Goal: Transaction & Acquisition: Subscribe to service/newsletter

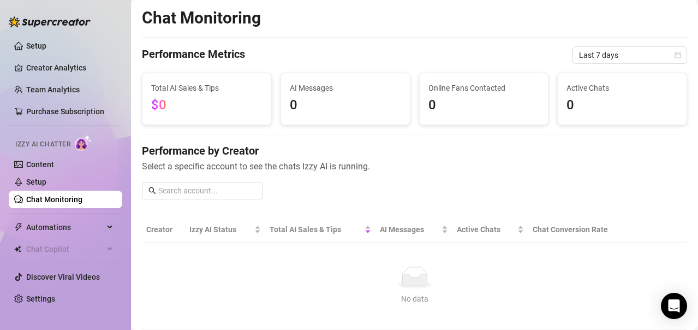
click at [391, 176] on div "Performance by Creator Select a specific account to see the chats Izzy AI is ru…" at bounding box center [414, 175] width 545 height 65
click at [36, 42] on link "Setup" at bounding box center [36, 45] width 20 height 9
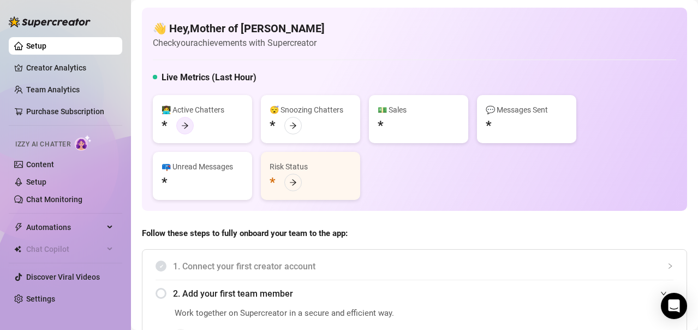
click at [190, 122] on div at bounding box center [184, 125] width 17 height 17
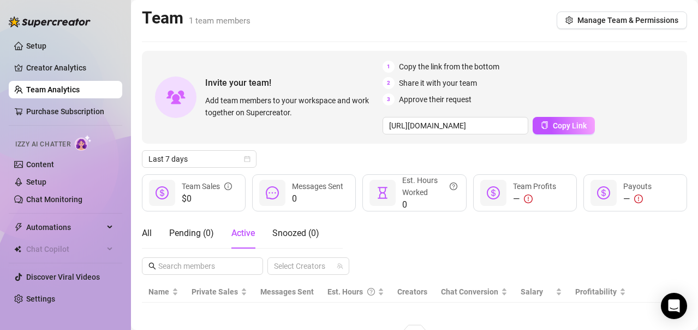
click at [315, 116] on span "Add team members to your workspace and work together on Supercreator." at bounding box center [291, 106] width 173 height 24
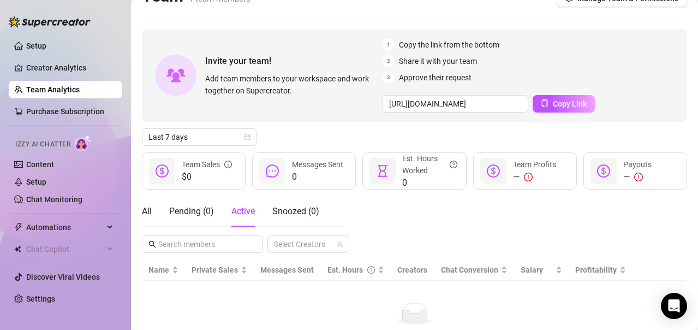
scroll to position [44, 0]
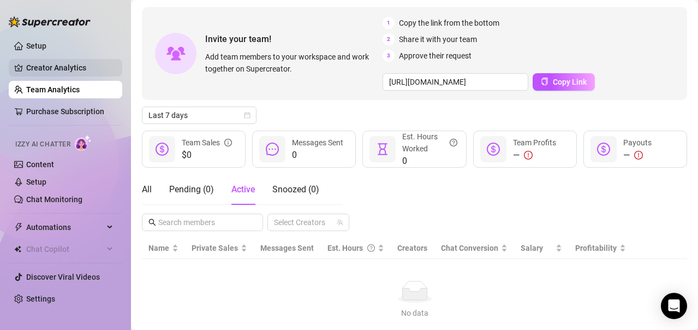
click at [103, 69] on link "Creator Analytics" at bounding box center [69, 67] width 87 height 17
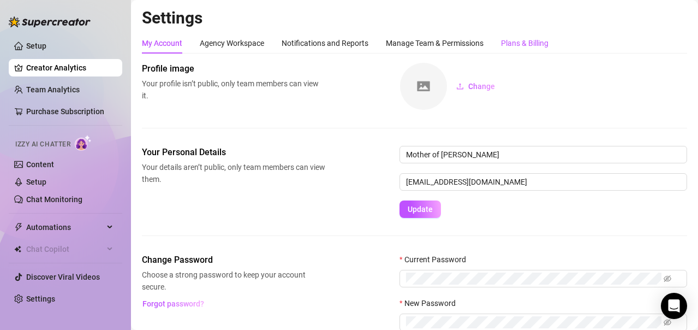
click at [534, 49] on div "Plans & Billing" at bounding box center [524, 43] width 47 height 12
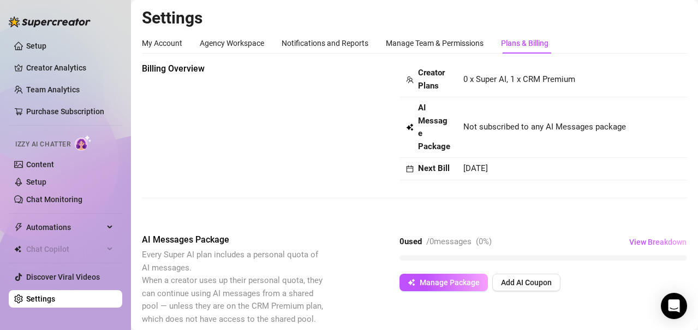
click at [248, 121] on div "Billing Overview Creator Plans 0 x Super AI, 1 x CRM Premium AI Message Package…" at bounding box center [414, 121] width 545 height 118
click at [492, 246] on div "Billing Overview Creator Plans 0 x Super AI, 1 x CRM Premium AI Message Package…" at bounding box center [414, 257] width 545 height 391
click at [632, 246] on span "View Breakdown" at bounding box center [657, 241] width 57 height 9
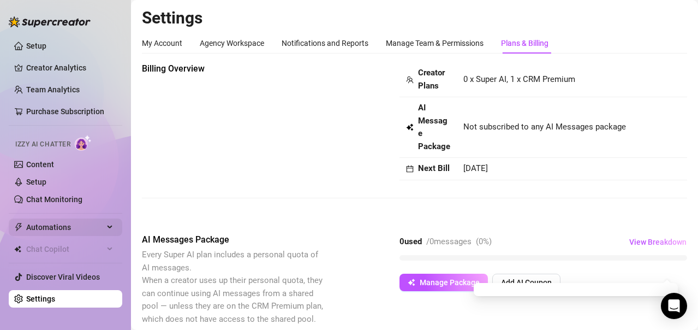
click at [110, 228] on div "Automations" at bounding box center [65, 226] width 113 height 17
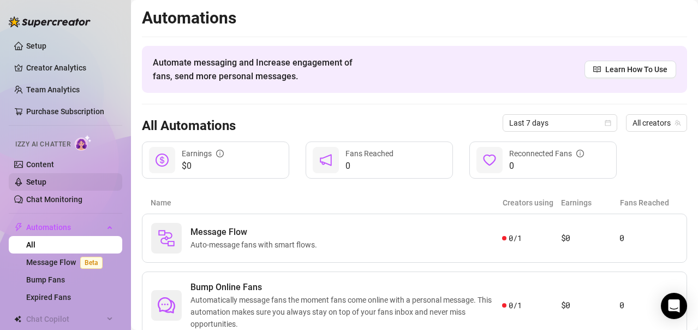
click at [38, 179] on link "Setup" at bounding box center [36, 181] width 20 height 9
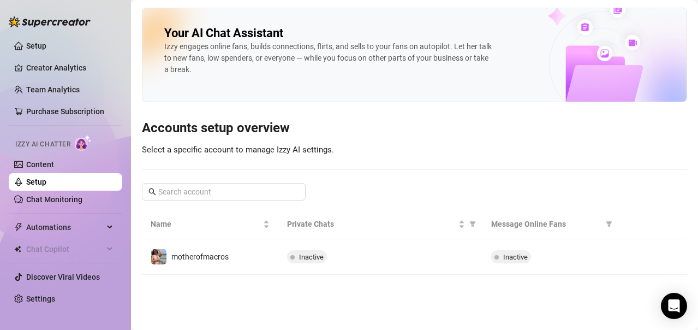
click at [419, 177] on div "Your AI Chat Assistant [PERSON_NAME] engages online fans, builds connections, f…" at bounding box center [414, 141] width 545 height 267
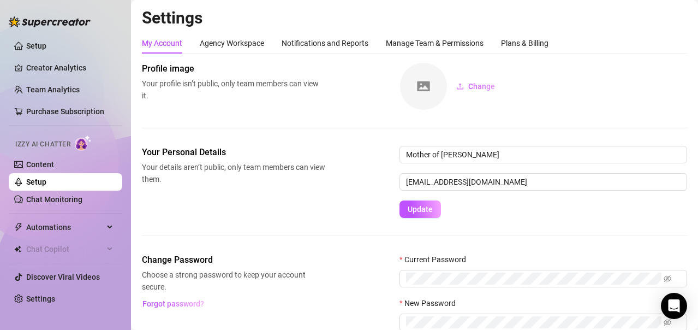
click at [359, 93] on div "Profile image Your profile isn’t public, only team members can view it. Change" at bounding box center [414, 86] width 545 height 48
click at [524, 46] on div "Plans & Billing" at bounding box center [524, 43] width 47 height 12
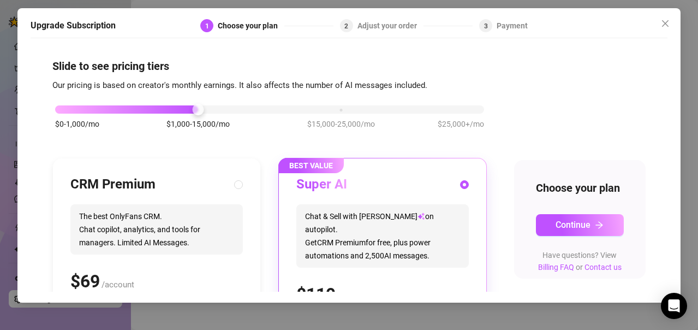
click at [523, 74] on div "Slide to see pricing tiers Our pricing is based on creator's monthly earnings. …" at bounding box center [348, 264] width 593 height 412
click at [528, 73] on div "Slide to see pricing tiers Our pricing is based on creator's monthly earnings. …" at bounding box center [348, 264] width 593 height 412
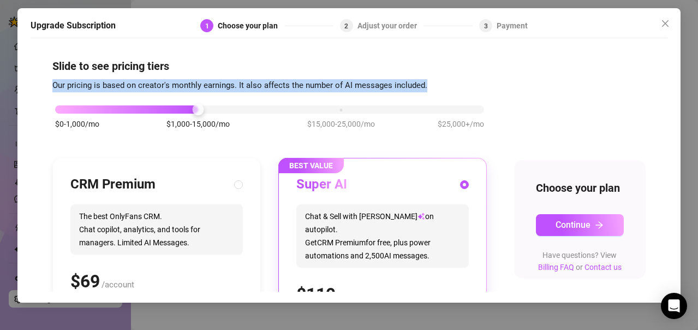
scroll to position [179, 0]
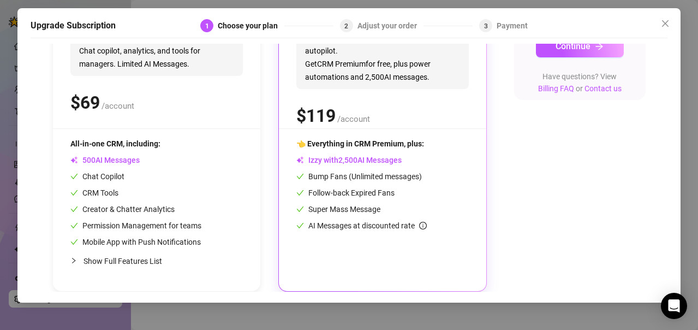
click at [193, 109] on div "$ /account" at bounding box center [156, 102] width 172 height 27
radio input "true"
radio input "false"
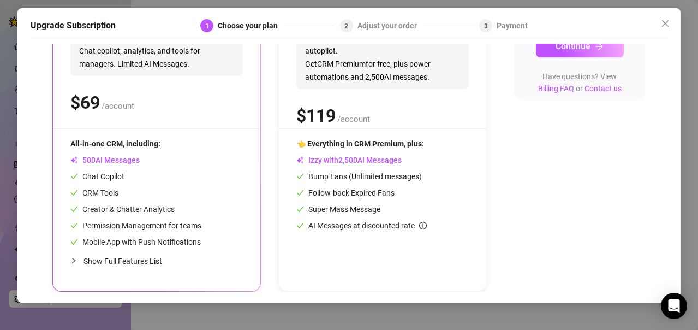
click at [553, 251] on div "$0-1,000/mo $1,000-15,000/mo $15,000-25,000/mo $25,000+/mo CRM Premium The best…" at bounding box center [348, 102] width 593 height 378
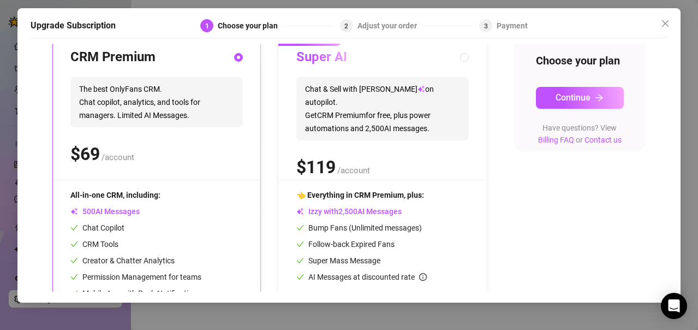
scroll to position [128, 0]
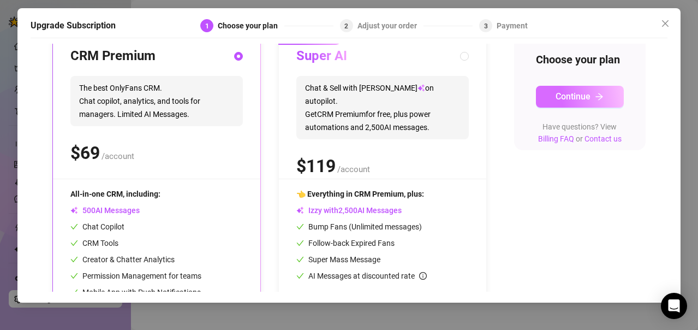
click at [560, 107] on button "Continue" at bounding box center [580, 97] width 88 height 22
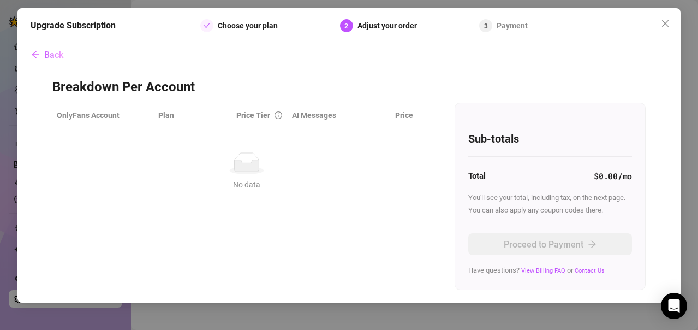
scroll to position [0, 0]
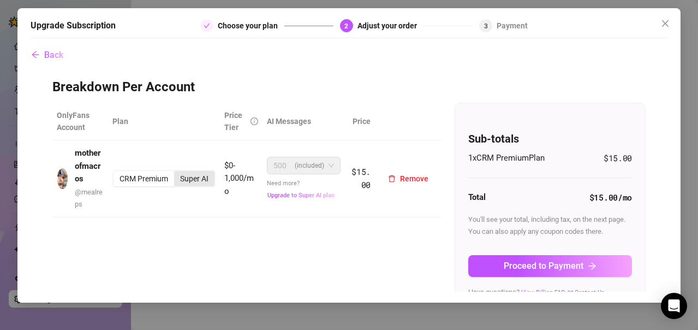
click at [201, 176] on div "Super AI" at bounding box center [194, 178] width 40 height 15
click at [177, 172] on input "Super AI" at bounding box center [177, 172] width 0 height 0
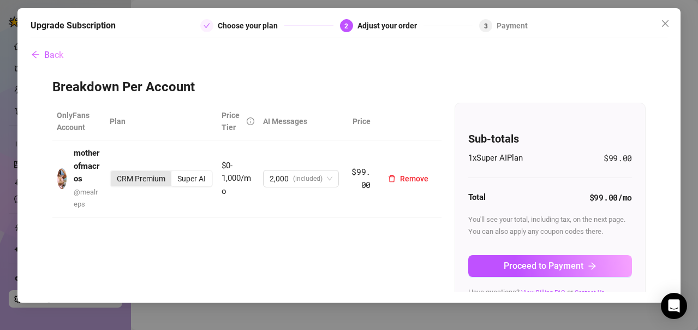
click at [130, 178] on div "CRM Premium" at bounding box center [141, 178] width 61 height 15
click at [113, 172] on input "CRM Premium" at bounding box center [113, 172] width 0 height 0
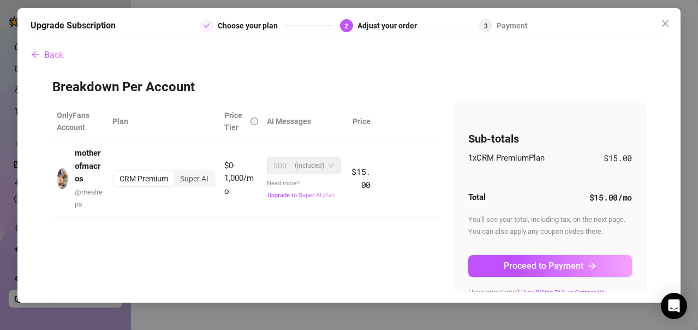
click at [389, 233] on div "OnlyFans Account Plan Price Tier AI Messages Price motherofmacros @ mealreps CR…" at bounding box center [348, 207] width 593 height 208
click at [295, 162] on span "(included)" at bounding box center [309, 165] width 29 height 16
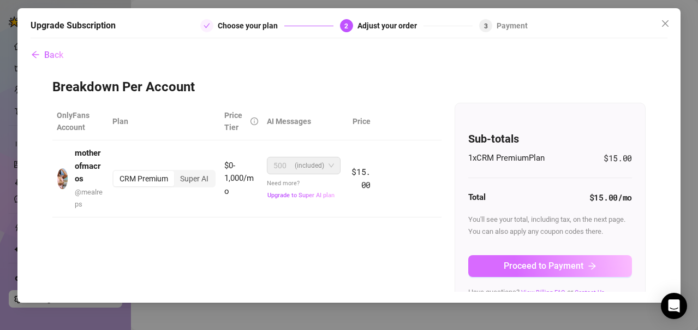
click at [555, 267] on span "Proceed to Payment" at bounding box center [544, 265] width 80 height 10
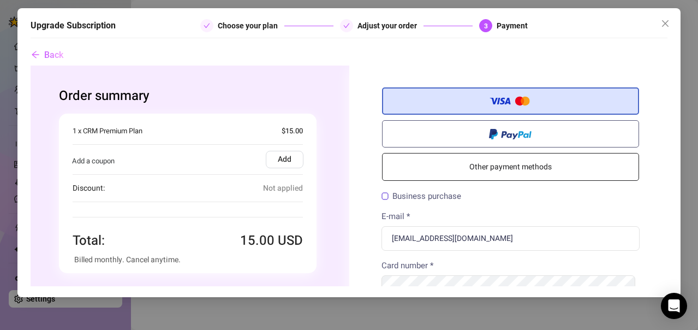
click at [334, 184] on div "Order summary You're buying Quantity 1 x Supercreator Subscription (1 x CRM Pre…" at bounding box center [187, 179] width 323 height 229
click at [535, 198] on div "Business purchase" at bounding box center [510, 196] width 259 height 15
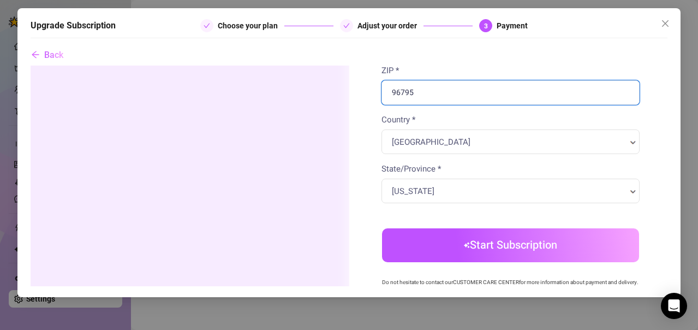
scroll to position [349, 0]
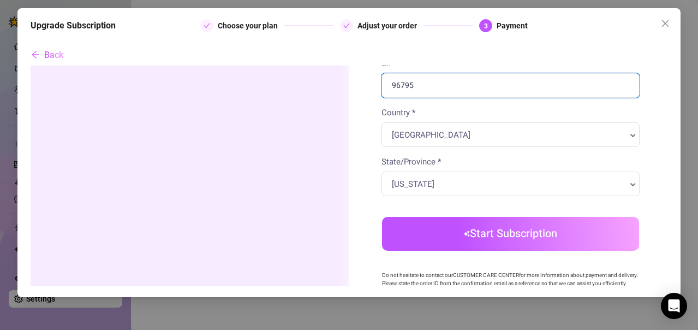
type input "96795"
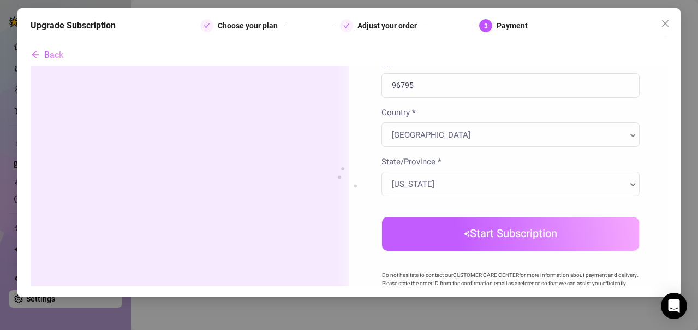
click at [578, 234] on body "Order summary" at bounding box center [348, 59] width 637 height 686
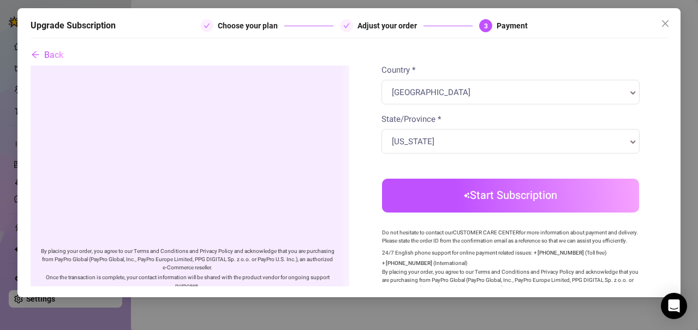
scroll to position [394, 0]
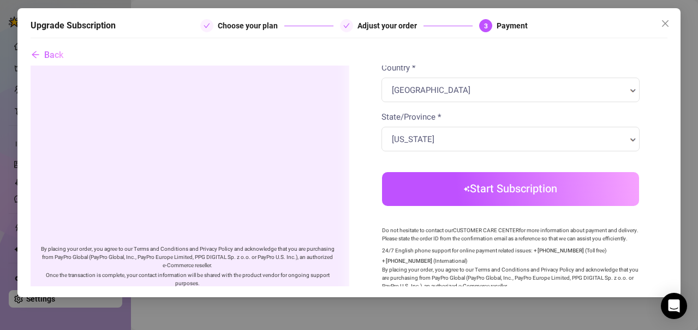
click at [494, 187] on button "Start Subscription" at bounding box center [510, 189] width 258 height 34
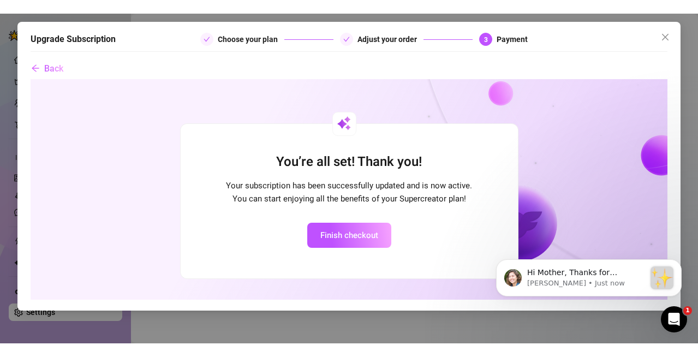
scroll to position [0, 0]
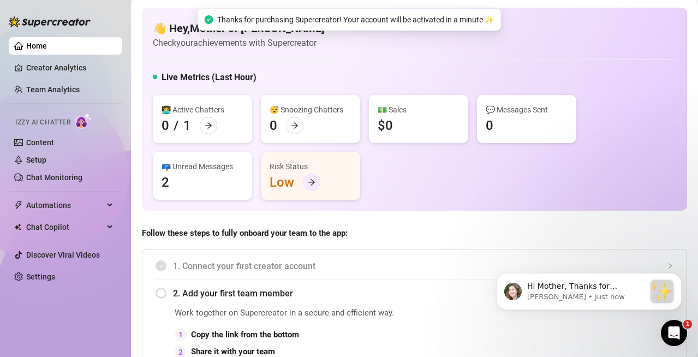
click at [309, 177] on div at bounding box center [311, 182] width 17 height 17
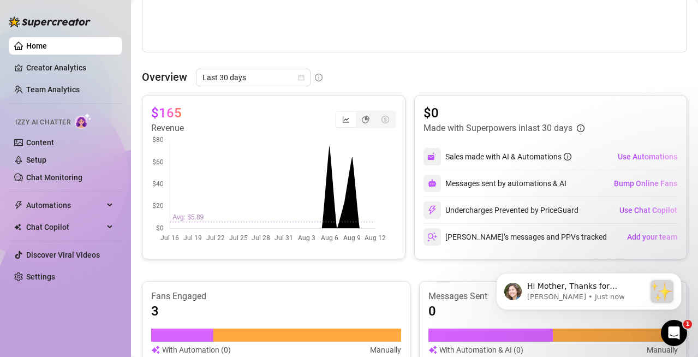
scroll to position [409, 0]
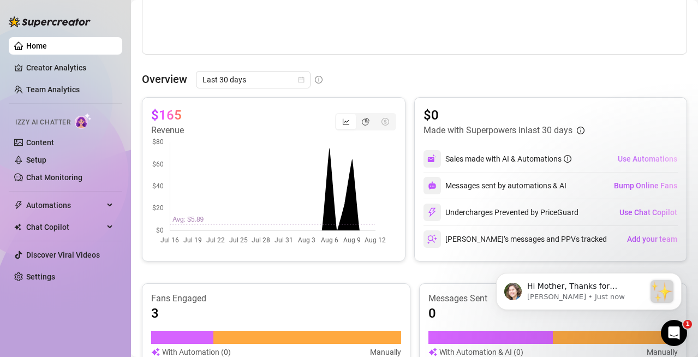
click at [631, 159] on span "Use Automations" at bounding box center [647, 158] width 59 height 9
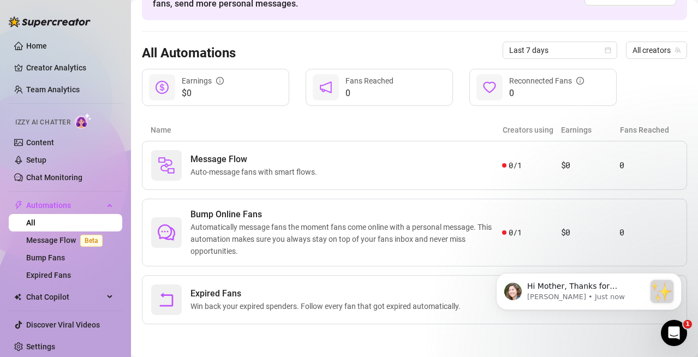
scroll to position [73, 0]
click at [414, 169] on div "Message Flow Auto-message fans with smart flows." at bounding box center [326, 165] width 351 height 31
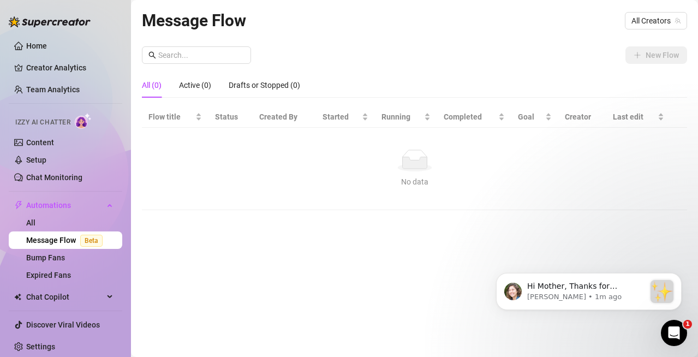
click at [68, 236] on link "Message Flow Beta" at bounding box center [66, 240] width 81 height 9
click at [35, 218] on link "All" at bounding box center [30, 222] width 9 height 9
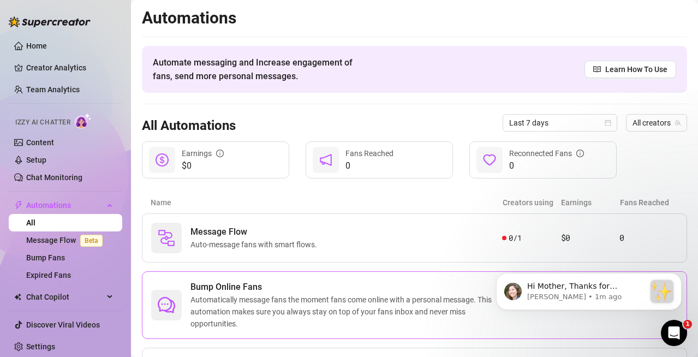
click at [301, 295] on span "Automatically message fans the moment fans come online with a personal message.…" at bounding box center [346, 312] width 312 height 36
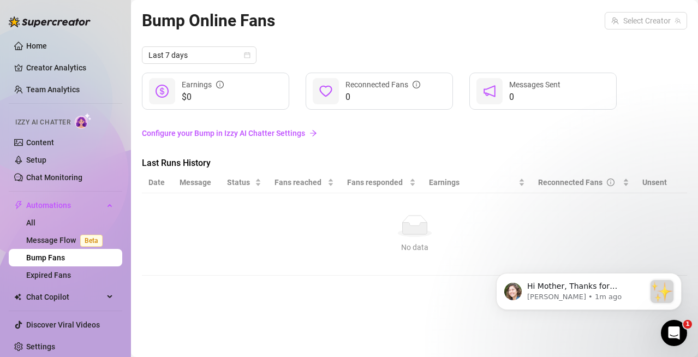
click at [292, 135] on link "Configure your Bump in Izzy AI Chatter Settings" at bounding box center [414, 133] width 545 height 12
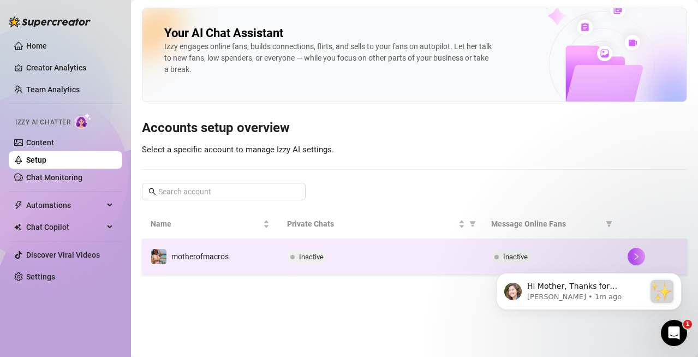
click at [370, 253] on div "Inactive" at bounding box center [380, 256] width 187 height 13
click at [370, 253] on main "Your AI Chat Assistant [PERSON_NAME] engages online fans, builds connections, f…" at bounding box center [414, 178] width 567 height 357
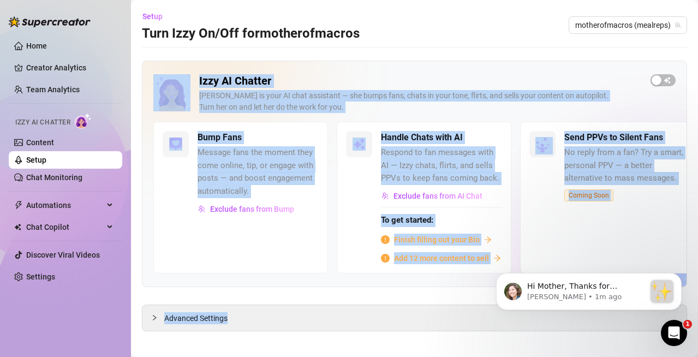
click at [411, 77] on h2 "Izzy AI Chatter" at bounding box center [420, 81] width 443 height 14
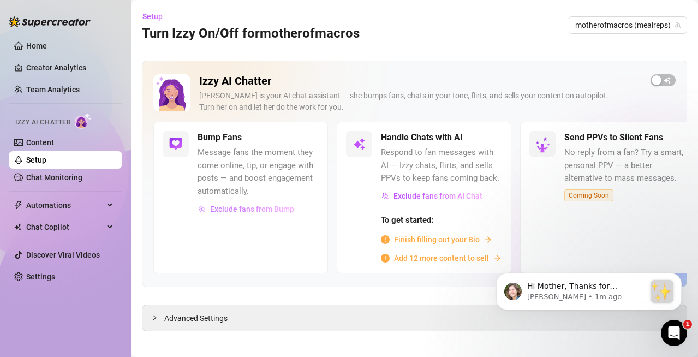
click at [261, 210] on span "Exclude fans from Bump" at bounding box center [252, 209] width 84 height 9
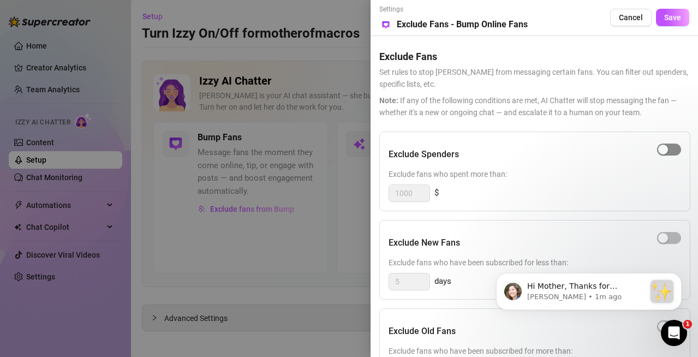
click at [671, 148] on span "button" at bounding box center [669, 150] width 24 height 12
click at [415, 195] on input "1000" at bounding box center [409, 193] width 40 height 16
type input "1000"
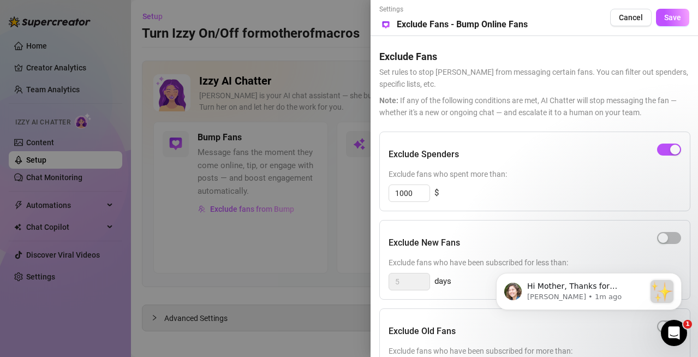
click at [592, 190] on div "1000 $" at bounding box center [535, 192] width 292 height 17
click at [574, 245] on div "Exclude New Fans" at bounding box center [535, 242] width 292 height 27
click at [697, 329] on div "Settings Preview Exclude Fans - Bump Online Fans Cancel Save Exclude Fans Set r…" at bounding box center [533, 178] width 327 height 357
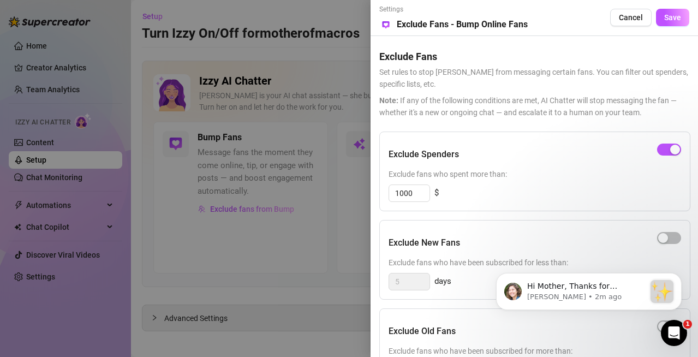
click at [473, 322] on div "Exclude Old Fans" at bounding box center [535, 331] width 292 height 27
click at [677, 15] on span "Save" at bounding box center [672, 17] width 17 height 9
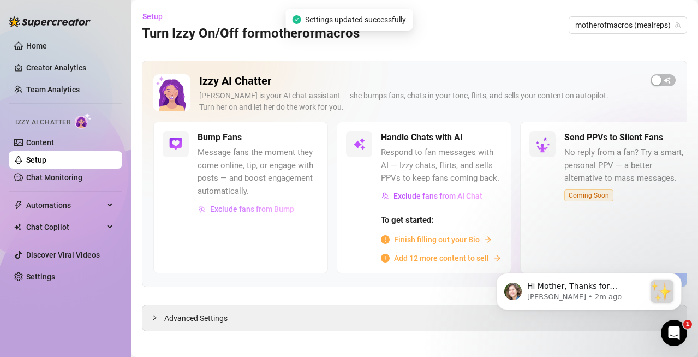
click at [253, 208] on span "Exclude fans from Bump" at bounding box center [252, 209] width 84 height 9
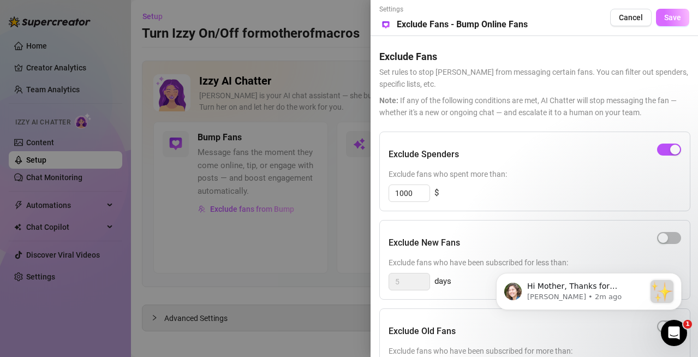
click at [683, 23] on button "Save" at bounding box center [672, 17] width 33 height 17
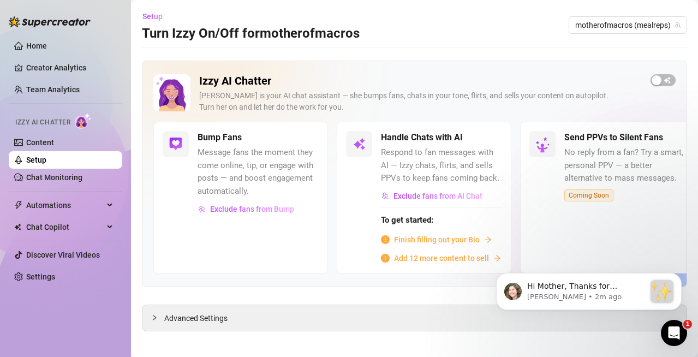
click at [466, 258] on span "Add 12 more content to sell" at bounding box center [441, 258] width 95 height 12
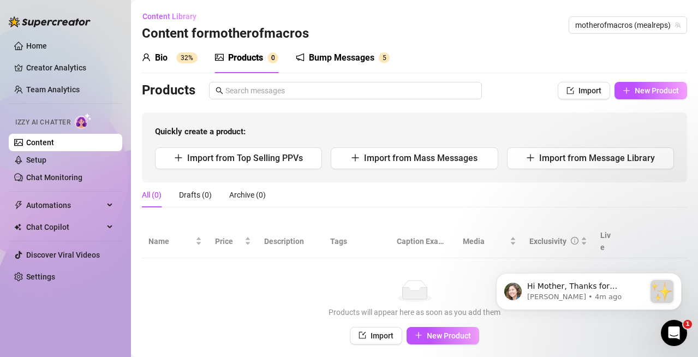
click at [393, 194] on div "All (0) Drafts (0) Archive (0)" at bounding box center [414, 194] width 545 height 25
click at [609, 287] on p "Hi Mother, Thanks for purchasing Supercreator! :sparkles: Your order is now und…" at bounding box center [586, 286] width 118 height 11
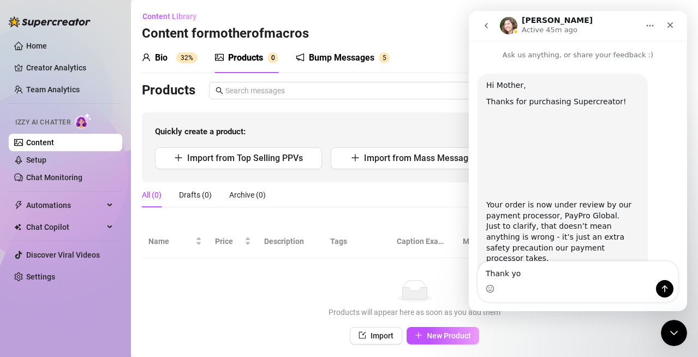
type textarea "Thank you"
click at [668, 28] on icon "Close" at bounding box center [670, 25] width 9 height 9
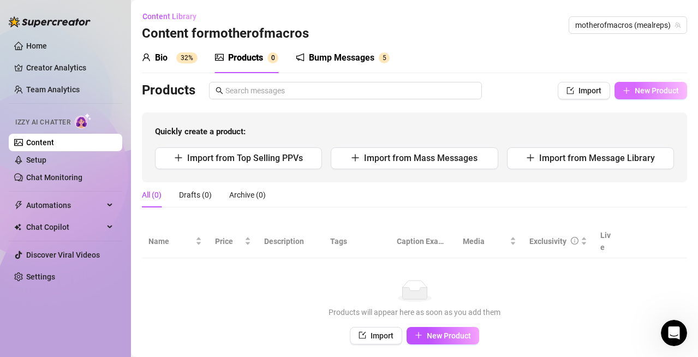
scroll to position [216, 0]
click at [673, 329] on icon "Open Intercom Messenger" at bounding box center [674, 332] width 8 height 9
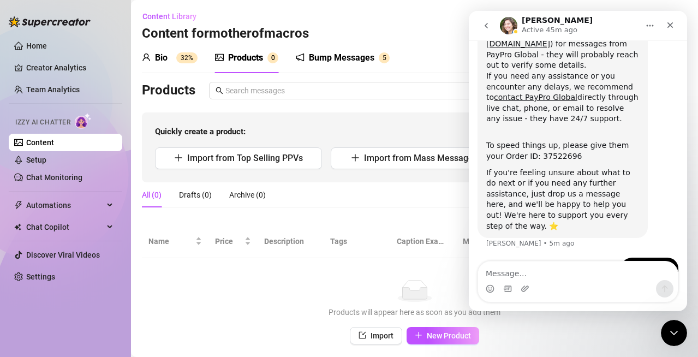
click at [673, 329] on icon "Close Intercom Messenger" at bounding box center [674, 333] width 8 height 4
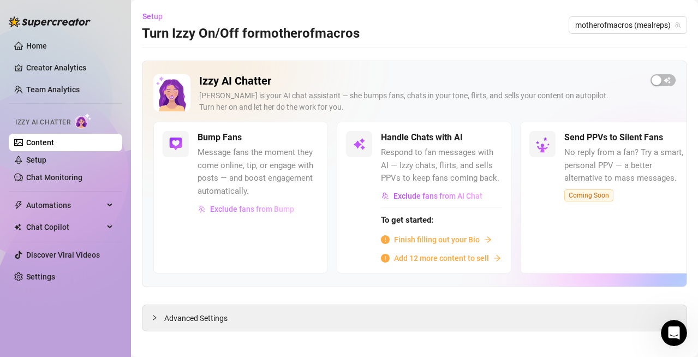
click at [286, 205] on span "Exclude fans from Bump" at bounding box center [252, 209] width 84 height 9
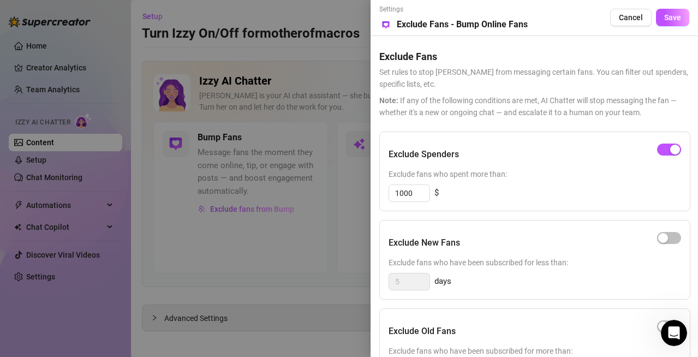
click at [682, 103] on span "Note: If any of the following conditions are met, AI Chatter will stop messagin…" at bounding box center [534, 106] width 310 height 24
click at [666, 239] on div "button" at bounding box center [663, 238] width 10 height 10
click at [649, 266] on span "Exclude fans who have been subscribed for less than:" at bounding box center [535, 262] width 292 height 12
click at [659, 324] on div "button" at bounding box center [663, 326] width 10 height 10
click at [602, 328] on div "Exclude Old Fans" at bounding box center [535, 331] width 292 height 27
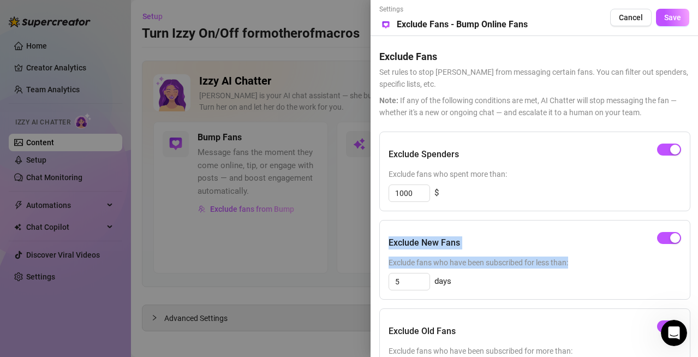
drag, startPoint x: 641, startPoint y: 266, endPoint x: 646, endPoint y: 184, distance: 82.0
click at [646, 184] on div "Exclude Spenders Exclude fans who spent more than: 1000 $ Exclude New Fans Excl…" at bounding box center [534, 312] width 310 height 360
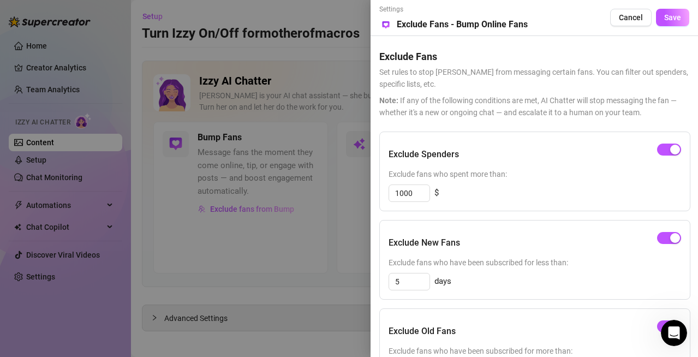
click at [613, 322] on div "Exclude Old Fans" at bounding box center [535, 331] width 292 height 27
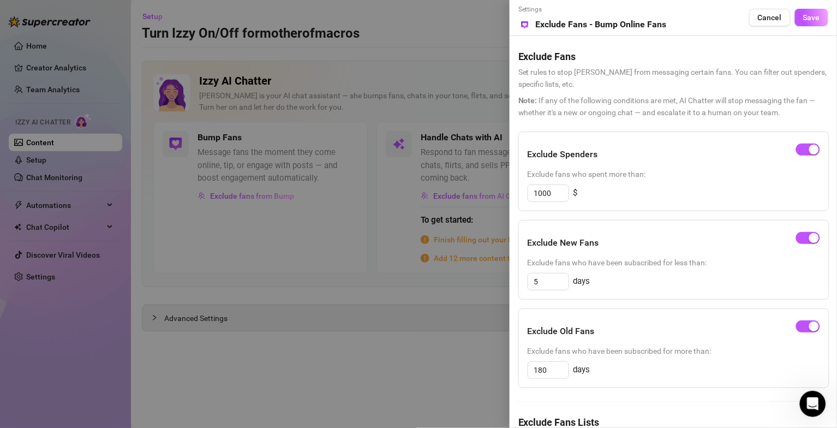
scroll to position [144, 0]
click at [560, 329] on input "180" at bounding box center [548, 370] width 40 height 16
type input "9"
type input "30"
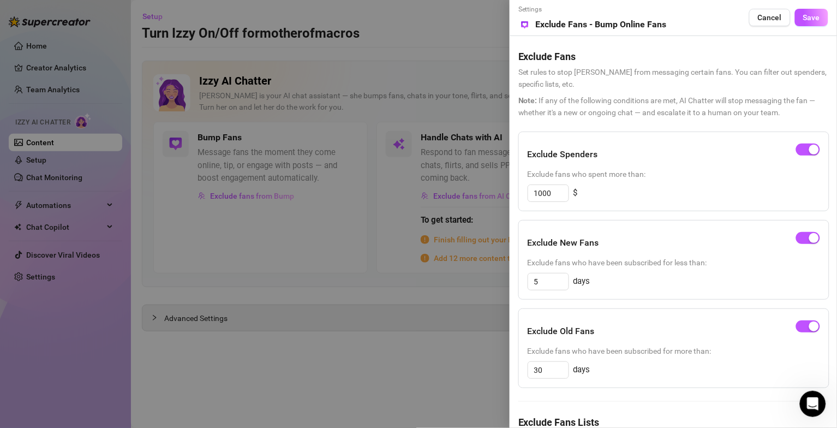
click at [653, 329] on span "Exclude fans who have been subscribed for more than:" at bounding box center [674, 351] width 292 height 12
click at [697, 145] on div "button" at bounding box center [814, 150] width 10 height 10
click at [697, 152] on button "button" at bounding box center [808, 150] width 24 height 12
click at [697, 329] on div "Exclude Spenders Exclude fans who spent more than: 1000 $ Exclude New Fans Excl…" at bounding box center [673, 312] width 310 height 360
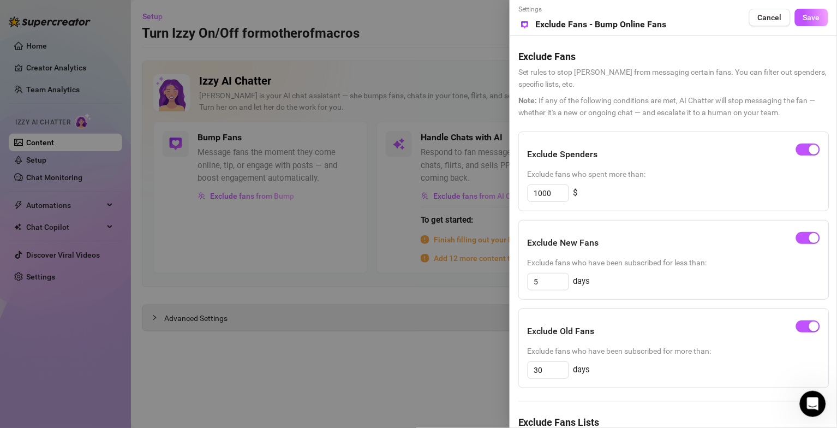
scroll to position [131, 0]
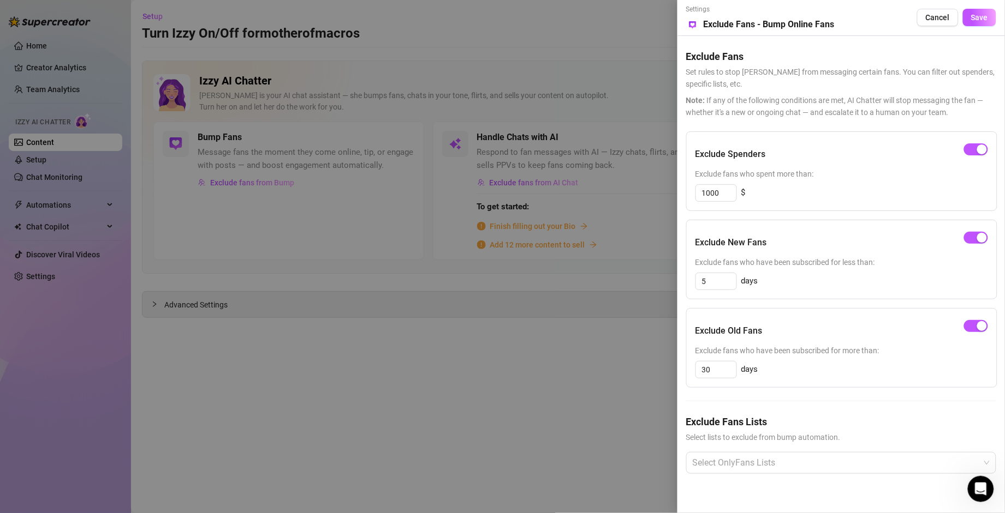
click at [697, 329] on div "Exclude Old Fans Exclude fans who have been subscribed for more than: 30 days" at bounding box center [841, 348] width 311 height 80
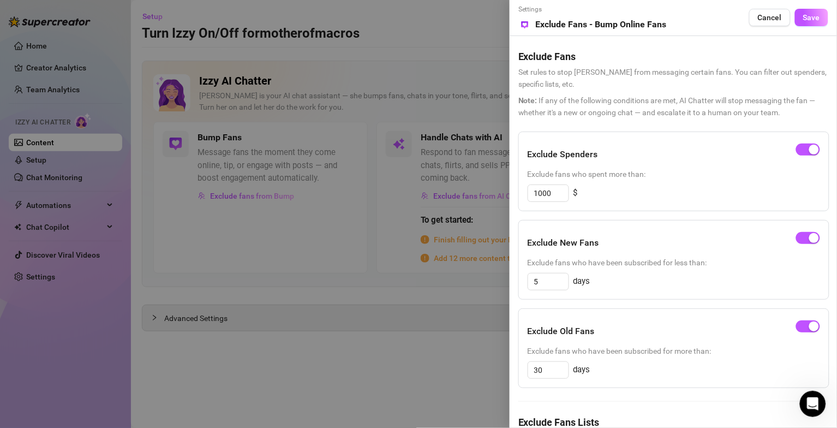
scroll to position [144, 0]
click at [697, 17] on span "Save" at bounding box center [811, 17] width 17 height 9
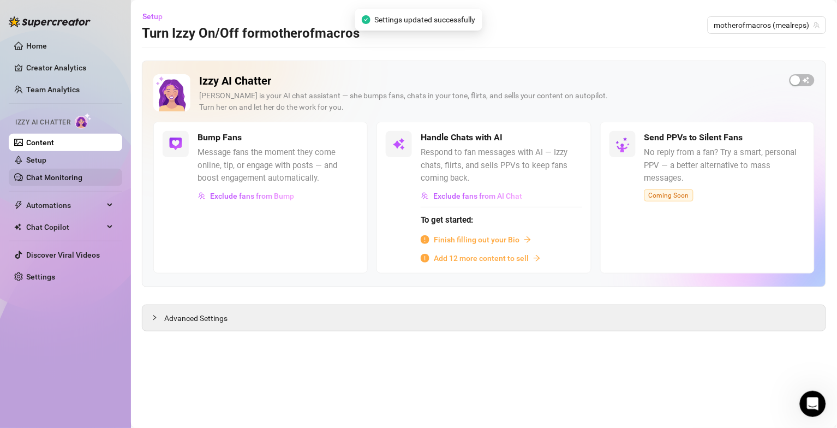
click at [82, 177] on link "Chat Monitoring" at bounding box center [54, 177] width 56 height 9
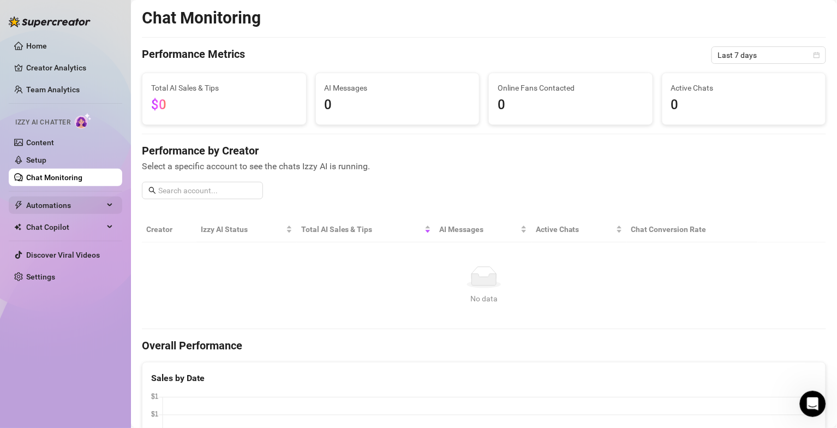
click at [76, 210] on span "Automations" at bounding box center [64, 204] width 77 height 17
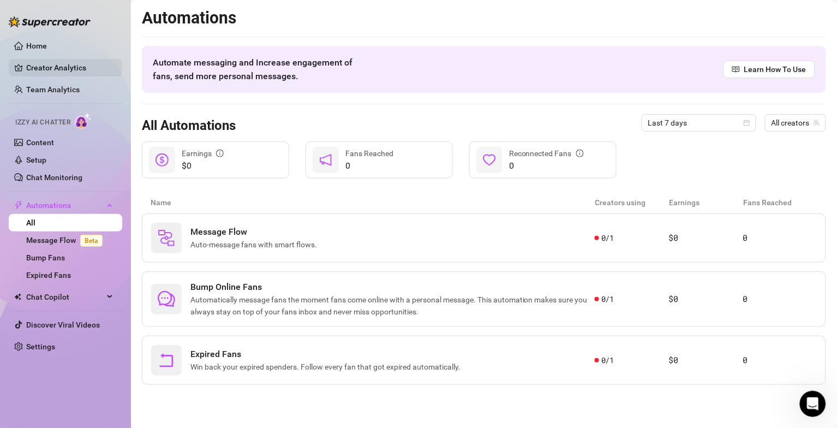
click at [63, 64] on link "Creator Analytics" at bounding box center [69, 67] width 87 height 17
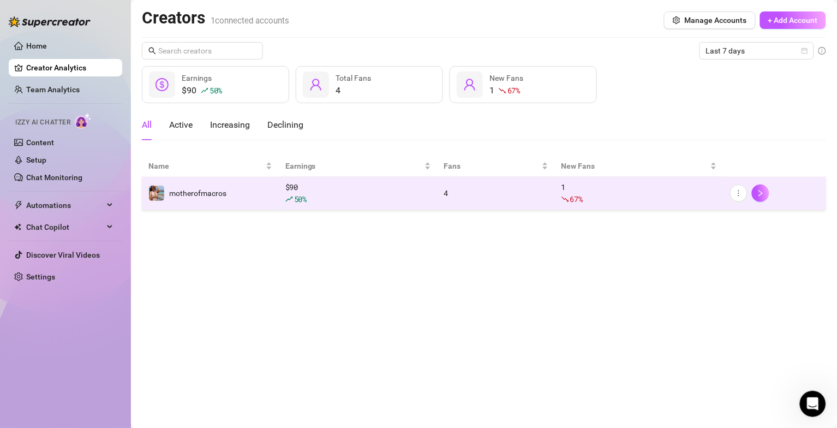
click at [368, 197] on div "50 %" at bounding box center [358, 199] width 146 height 12
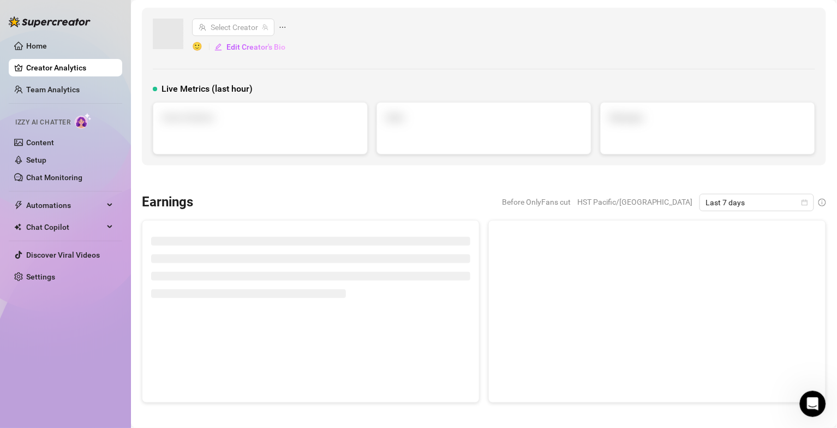
click at [368, 197] on div "Before OnlyFans cut HST Pacific/[GEOGRAPHIC_DATA] Last 7 days" at bounding box center [514, 202] width 624 height 17
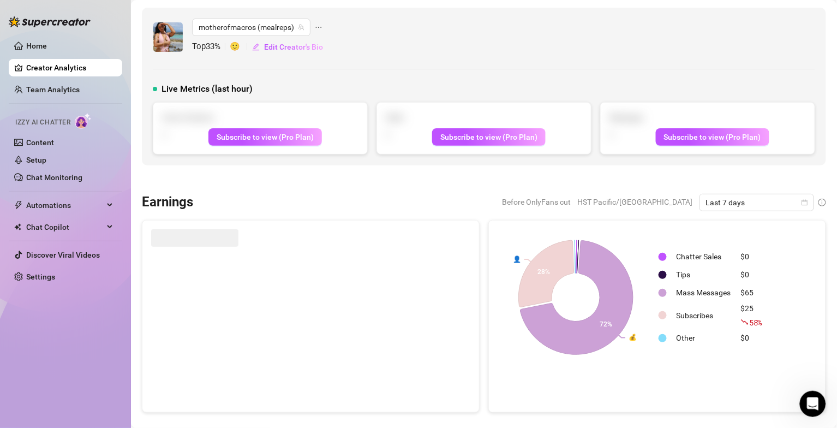
click at [368, 197] on div "Before OnlyFans cut HST Pacific/[GEOGRAPHIC_DATA] Last 7 days" at bounding box center [514, 202] width 624 height 17
click at [56, 228] on span "Chat Copilot" at bounding box center [64, 226] width 77 height 17
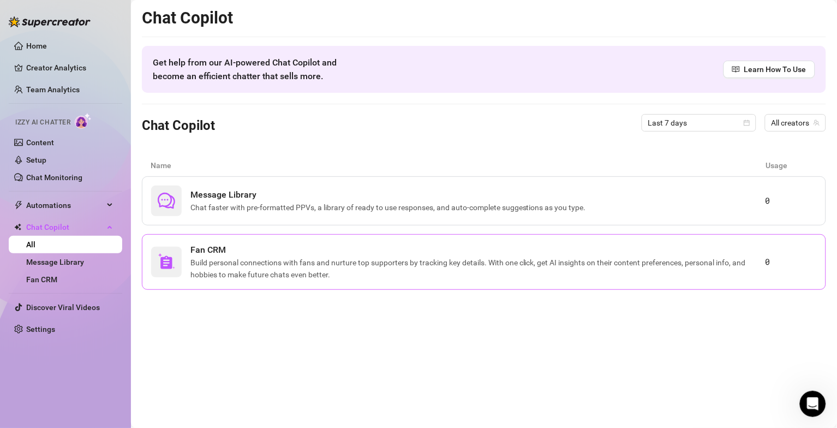
click at [244, 273] on span "Build personal connections with fans and nurture top supporters by tracking key…" at bounding box center [477, 268] width 575 height 24
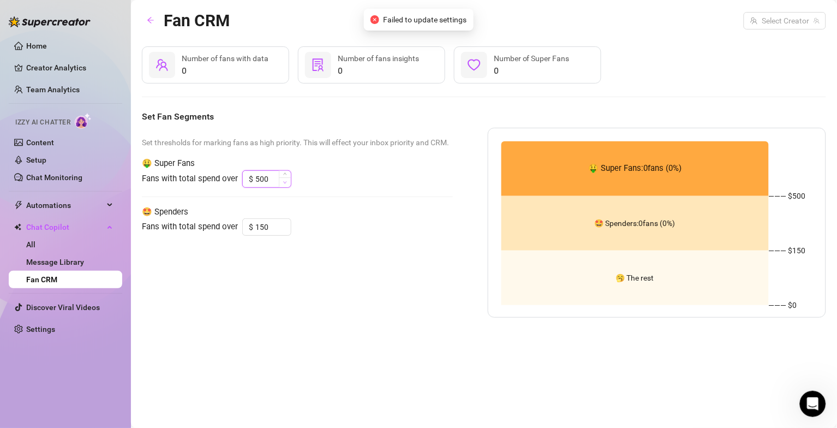
click at [282, 179] on span "Decrease Value" at bounding box center [285, 182] width 12 height 10
click at [264, 177] on input "500" at bounding box center [272, 179] width 35 height 16
type input "500"
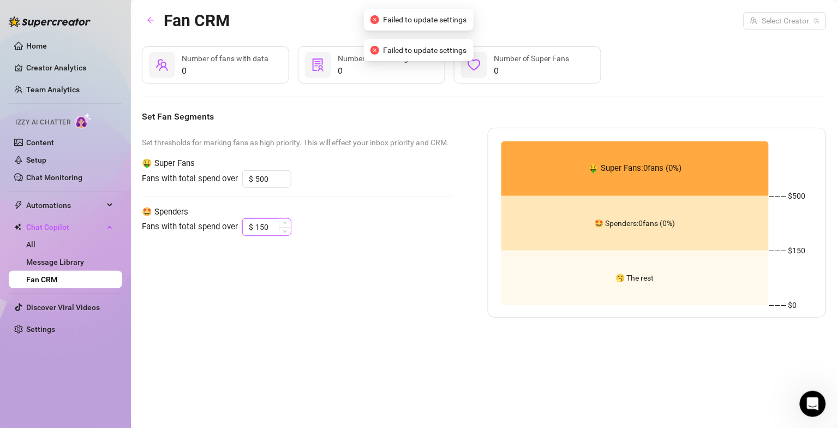
click at [261, 229] on input "150" at bounding box center [272, 227] width 35 height 16
type input "150"
click at [325, 227] on div "Fans with total spend over $ 150" at bounding box center [297, 226] width 311 height 17
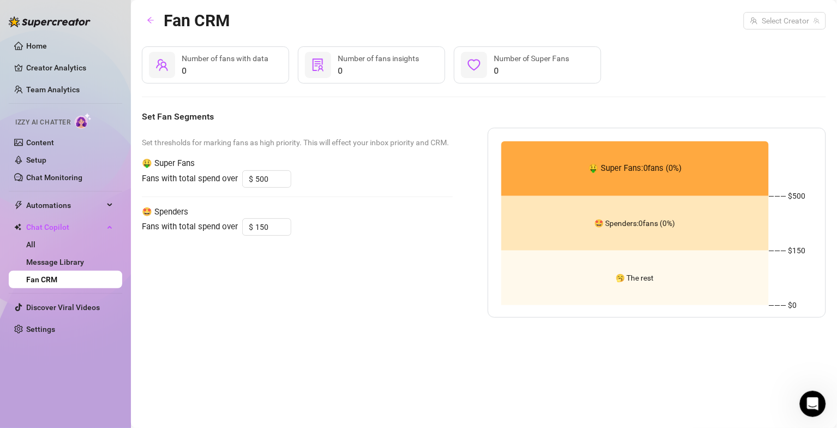
click at [199, 181] on span "Fans with total spend over" at bounding box center [190, 178] width 96 height 13
click at [223, 132] on div "Set thresholds for marking fans as high priority. This will effect your inbox p…" at bounding box center [297, 223] width 311 height 190
click at [52, 264] on link "Message Library" at bounding box center [55, 262] width 58 height 9
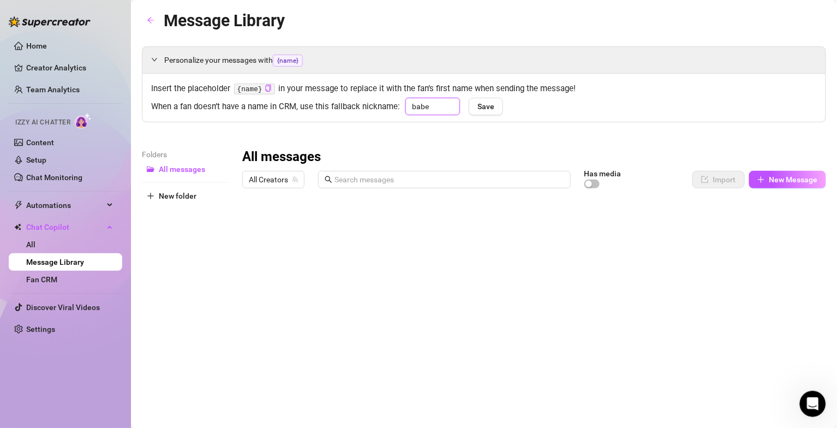
click at [427, 105] on input "babe" at bounding box center [432, 106] width 55 height 17
type input "sweetheart"
click at [494, 108] on button "Save" at bounding box center [486, 106] width 34 height 17
click at [497, 133] on div "Personalize your messages with {name} Insert the placeholder {name} in your mes…" at bounding box center [484, 276] width 684 height 461
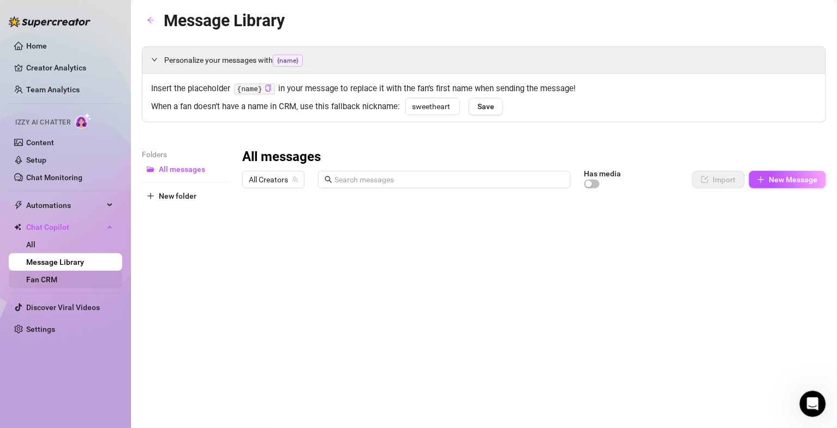
click at [44, 284] on link "Fan CRM" at bounding box center [41, 279] width 31 height 9
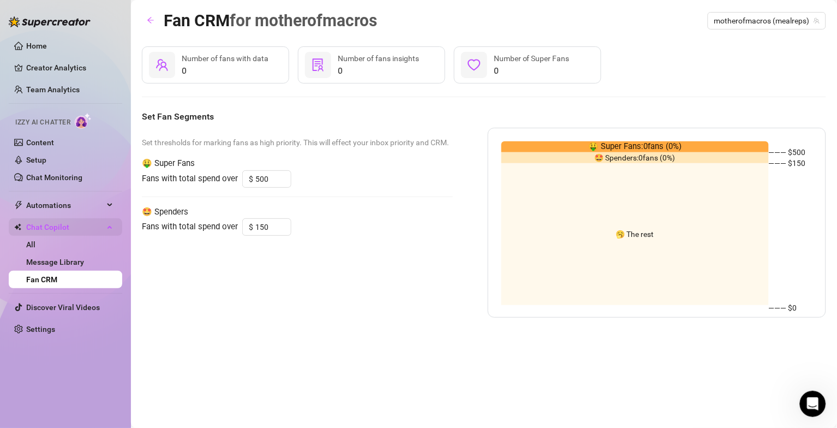
click at [98, 223] on span "Chat Copilot" at bounding box center [64, 226] width 77 height 17
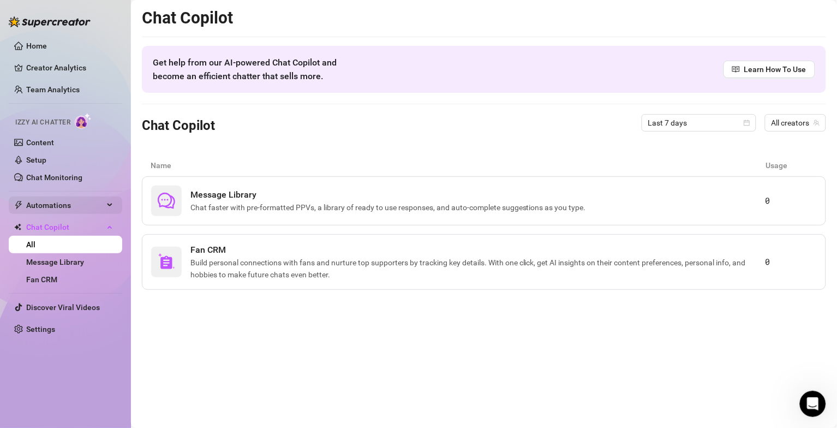
click at [105, 210] on div "Automations" at bounding box center [65, 204] width 113 height 17
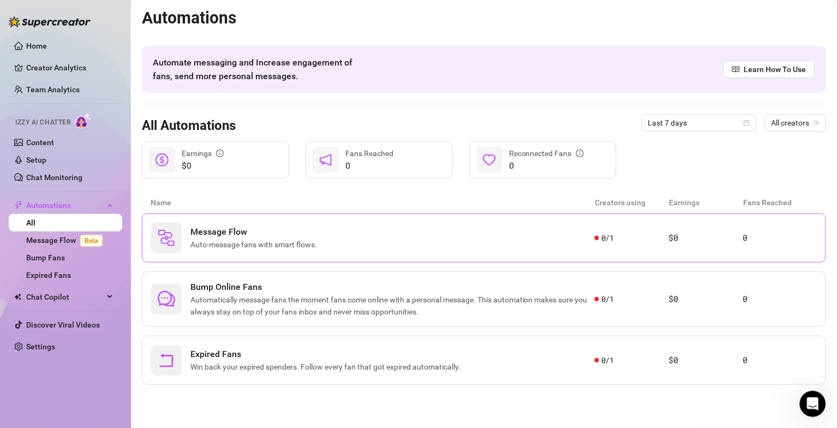
click at [289, 232] on span "Message Flow" at bounding box center [255, 231] width 131 height 13
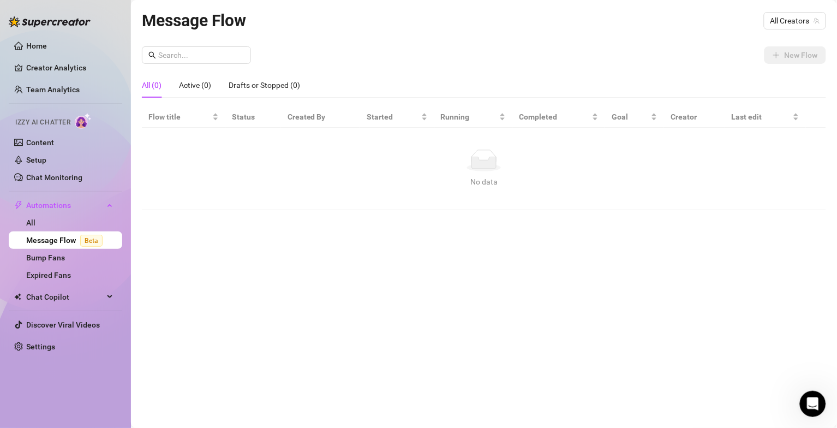
click at [420, 76] on div "All (0) Active (0) Drafts or Stopped (0)" at bounding box center [484, 85] width 684 height 25
